Goal: Task Accomplishment & Management: Manage account settings

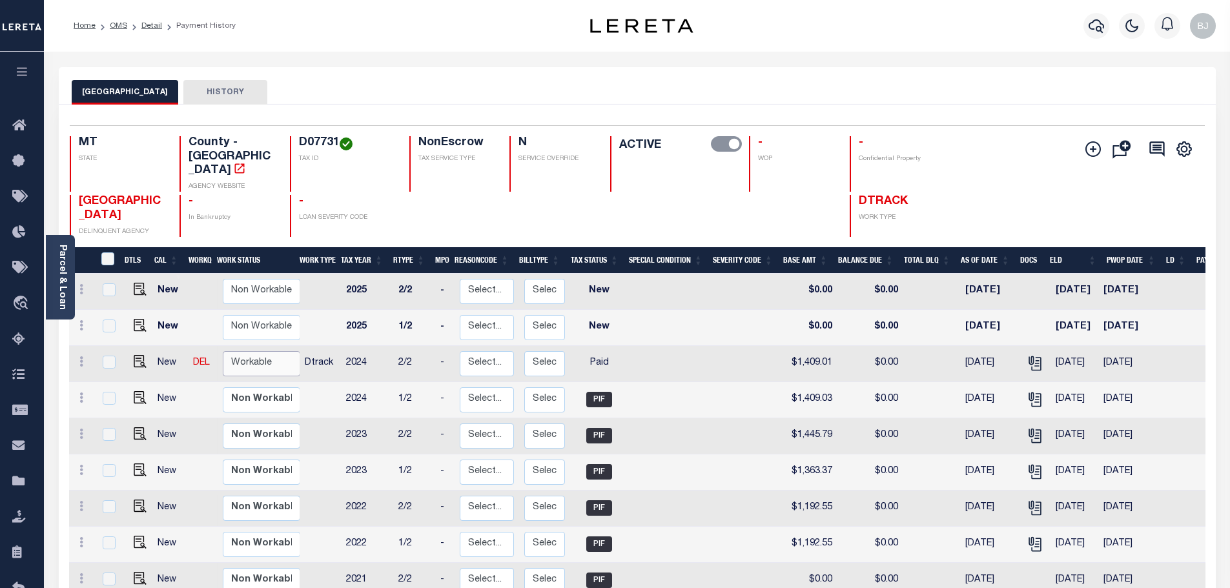
drag, startPoint x: 258, startPoint y: 350, endPoint x: 276, endPoint y: 343, distance: 19.4
click at [258, 351] on select "Non Workable Workable" at bounding box center [261, 363] width 77 height 25
checkbox input "true"
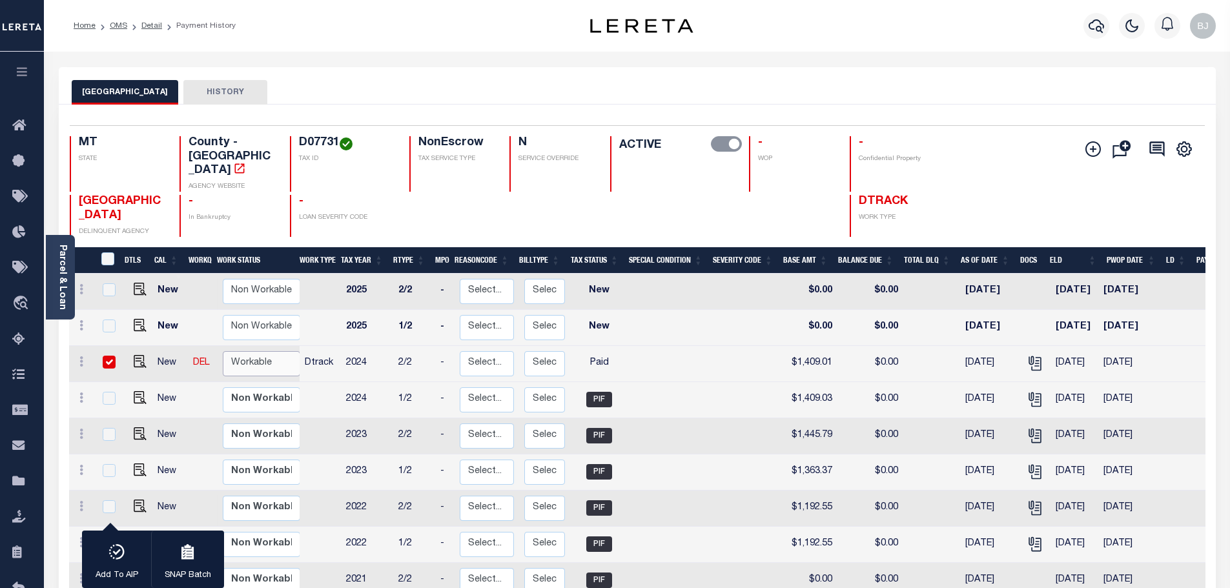
click at [276, 351] on select "Non Workable Workable" at bounding box center [261, 363] width 77 height 25
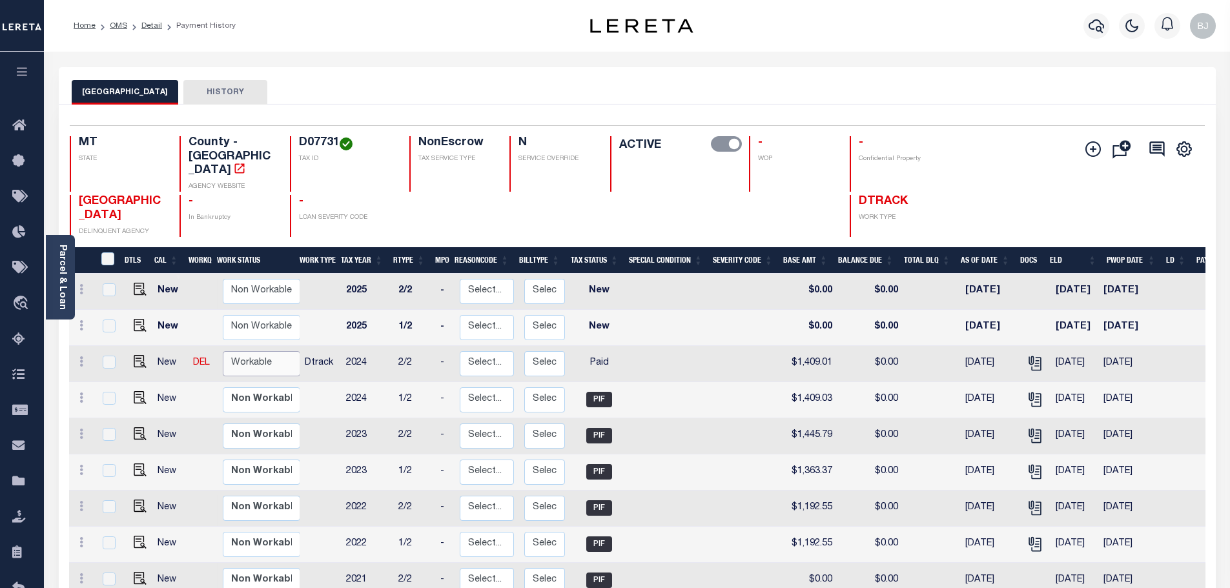
checkbox input "false"
drag, startPoint x: 281, startPoint y: 338, endPoint x: 281, endPoint y: 349, distance: 11.6
click at [281, 351] on select "Non Workable Workable" at bounding box center [261, 363] width 77 height 25
checkbox input "true"
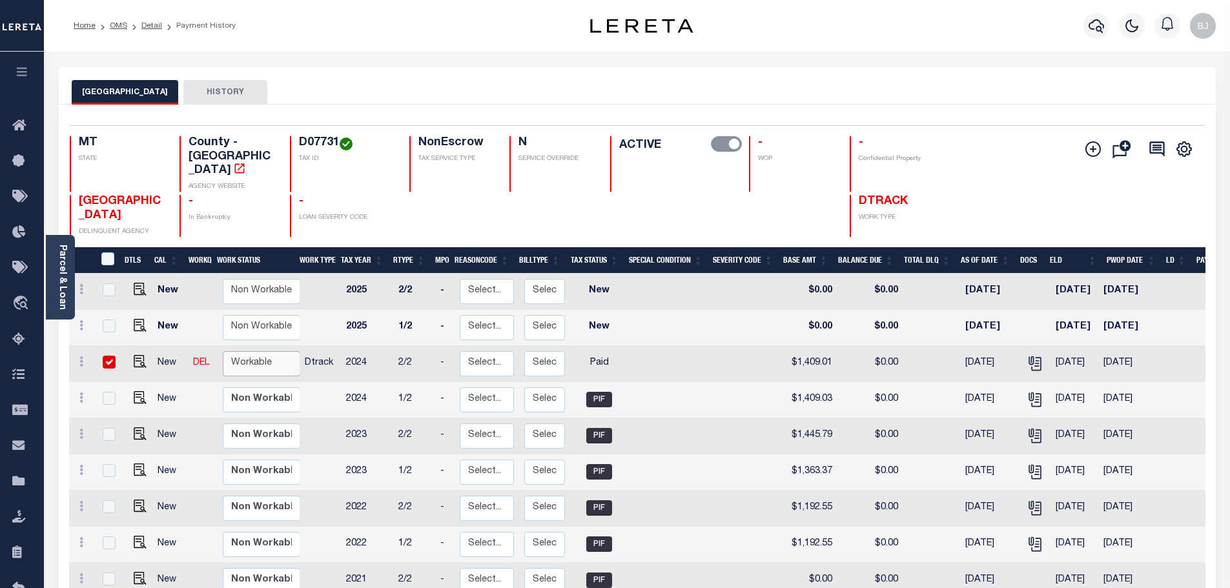
checkbox input "true"
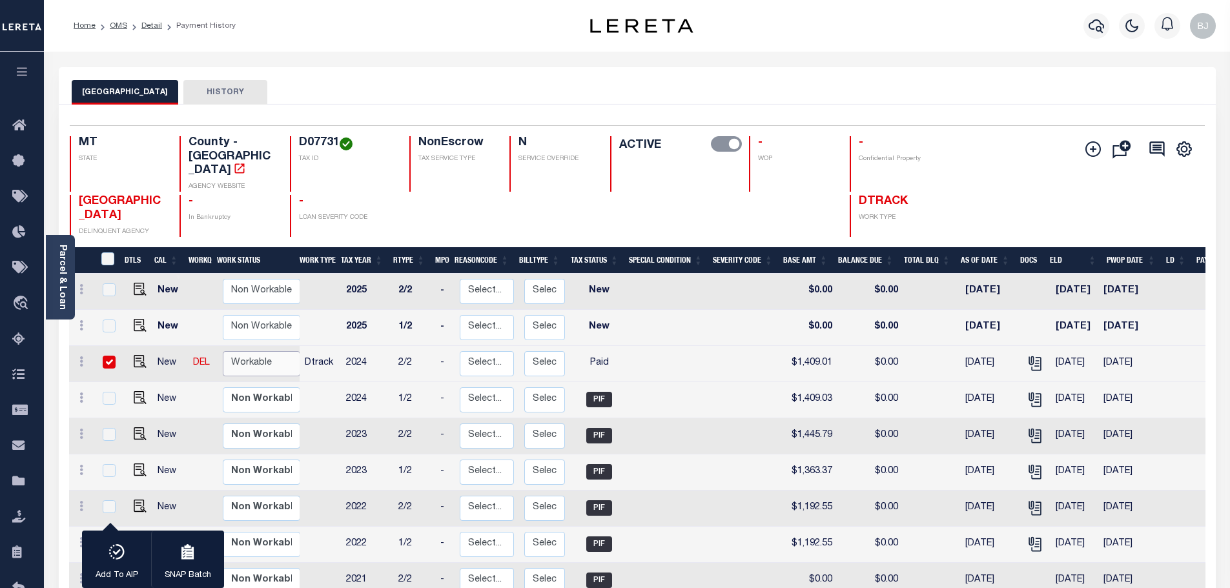
select select "true"
click at [223, 351] on select "Non Workable Workable" at bounding box center [261, 363] width 77 height 25
checkbox input "false"
